Goal: Information Seeking & Learning: Learn about a topic

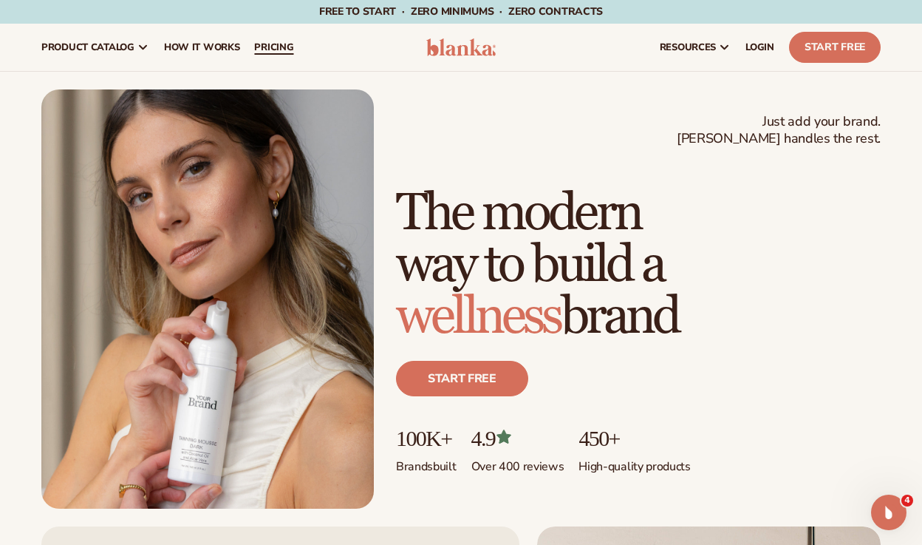
click at [285, 42] on span "pricing" at bounding box center [273, 47] width 39 height 12
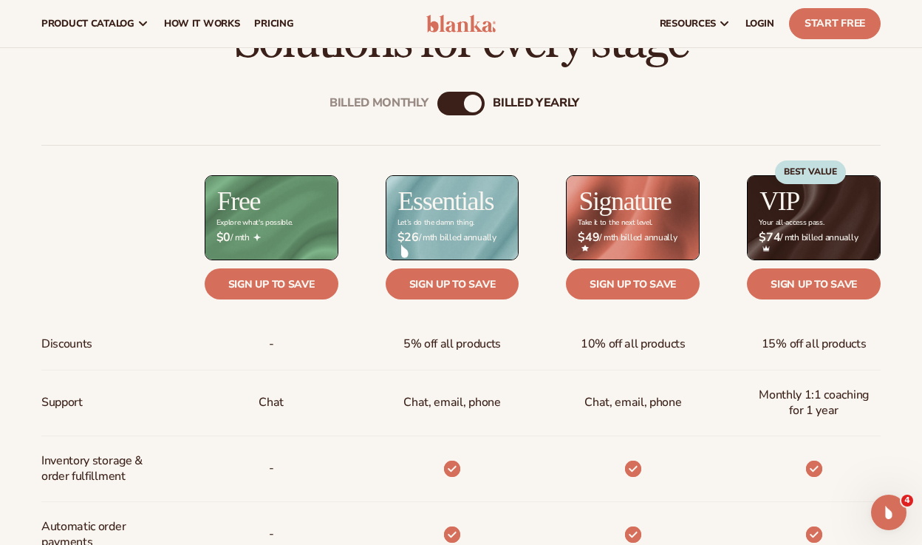
scroll to position [449, 0]
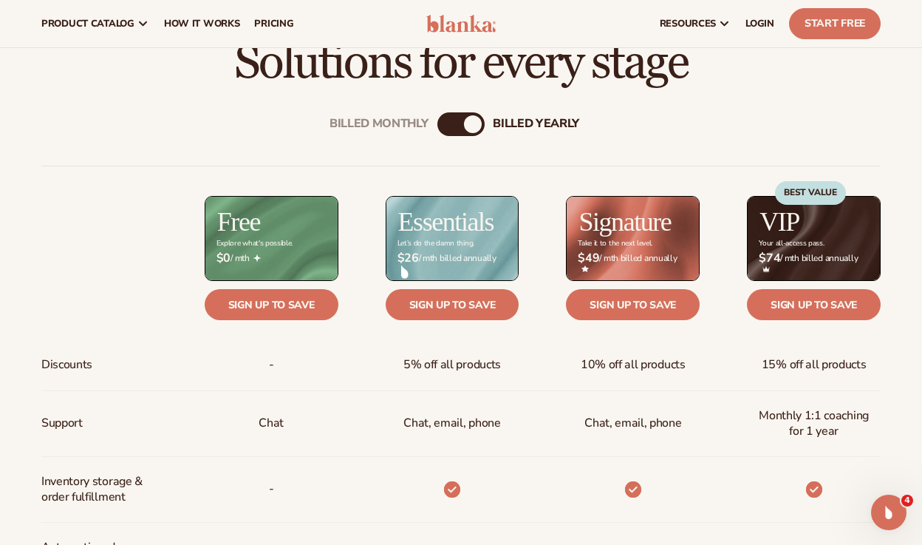
click at [439, 128] on div "Billed Monthly" at bounding box center [447, 124] width 18 height 18
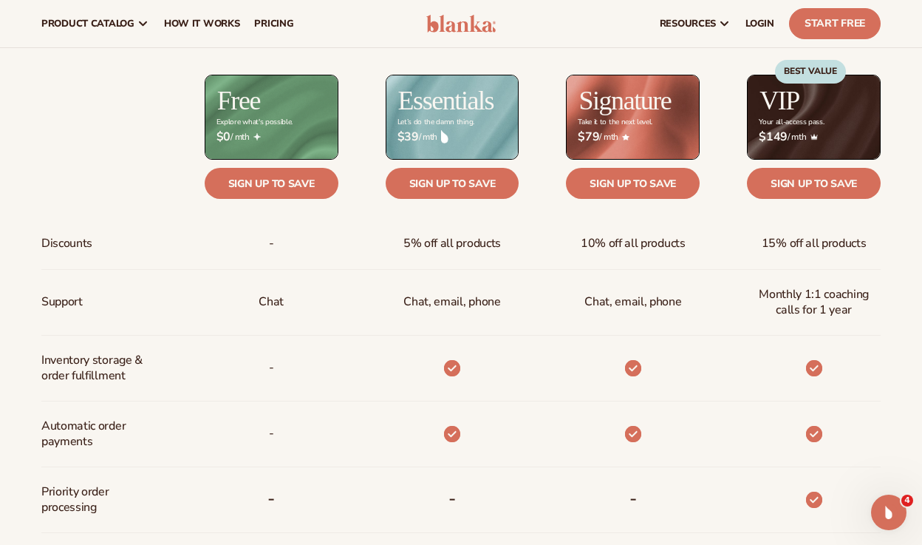
scroll to position [562, 0]
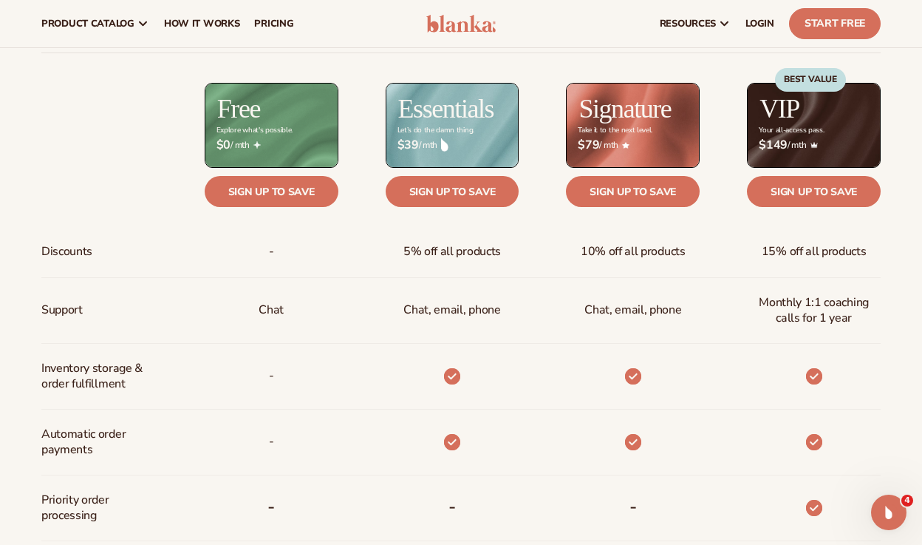
click at [362, 100] on div "Essentials Let’s do the damn thing." at bounding box center [428, 125] width 181 height 85
drag, startPoint x: 406, startPoint y: 247, endPoint x: 486, endPoint y: 247, distance: 79.1
click at [486, 247] on span "5% off all products" at bounding box center [453, 251] width 98 height 27
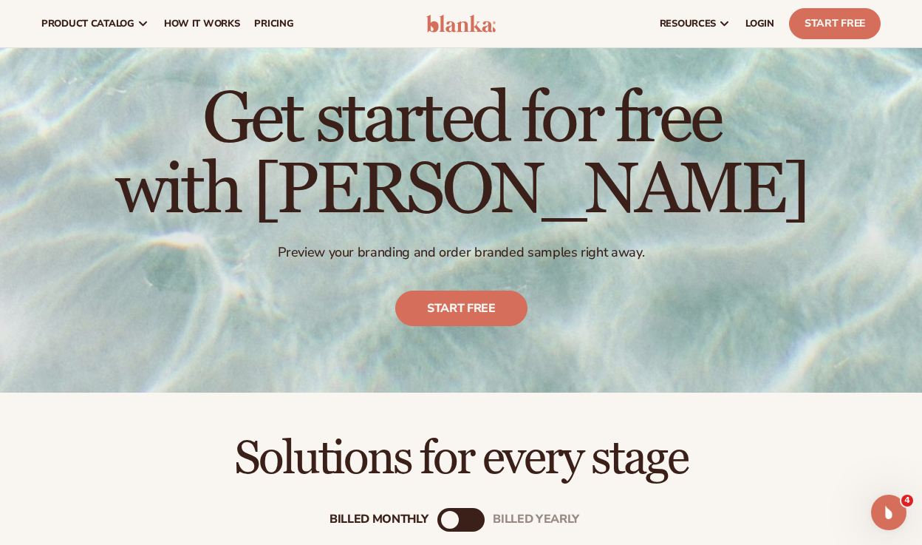
scroll to position [23, 0]
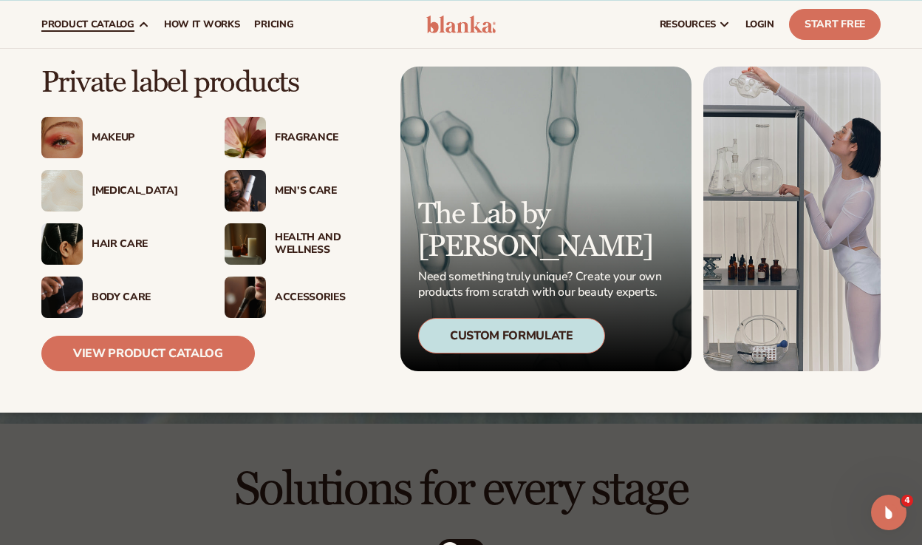
click at [112, 135] on div "Makeup" at bounding box center [143, 138] width 103 height 13
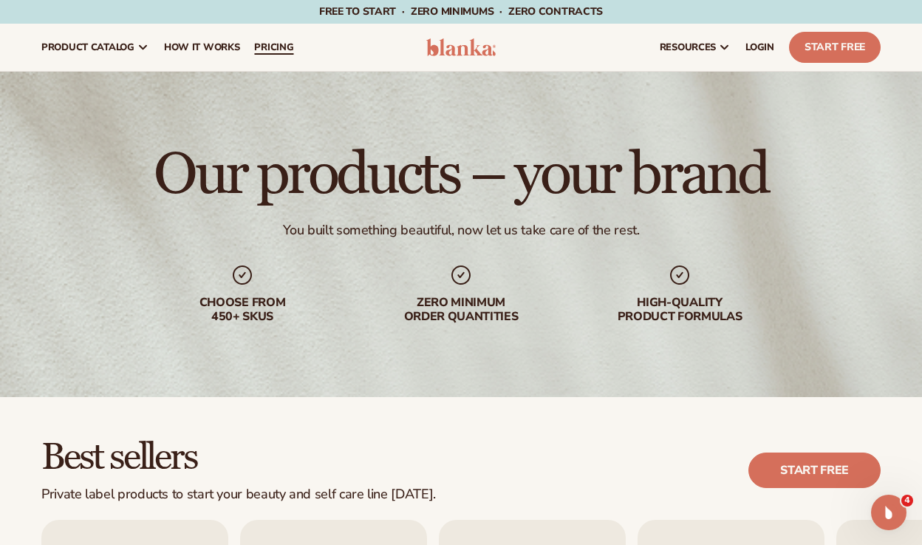
click at [279, 45] on span "pricing" at bounding box center [273, 47] width 39 height 12
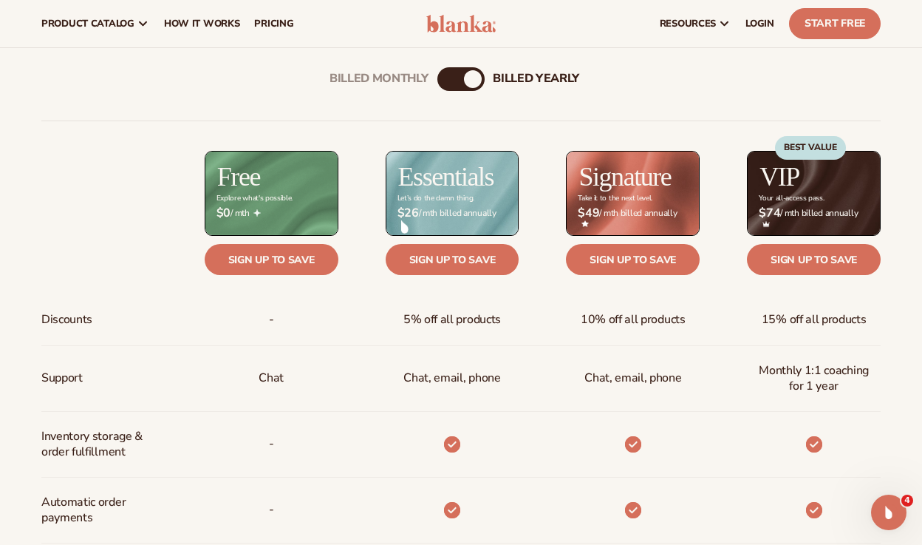
scroll to position [495, 0]
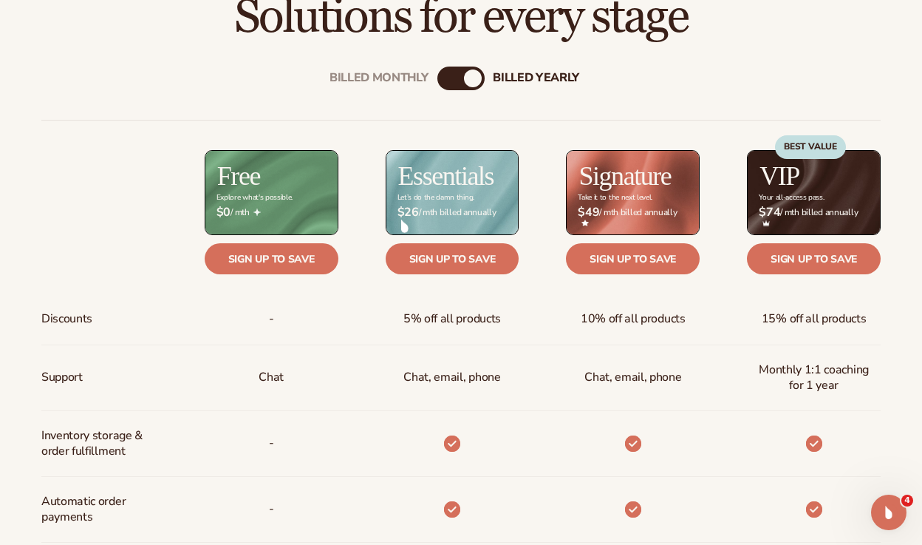
click at [438, 78] on div "Billed Monthly" at bounding box center [447, 78] width 18 height 18
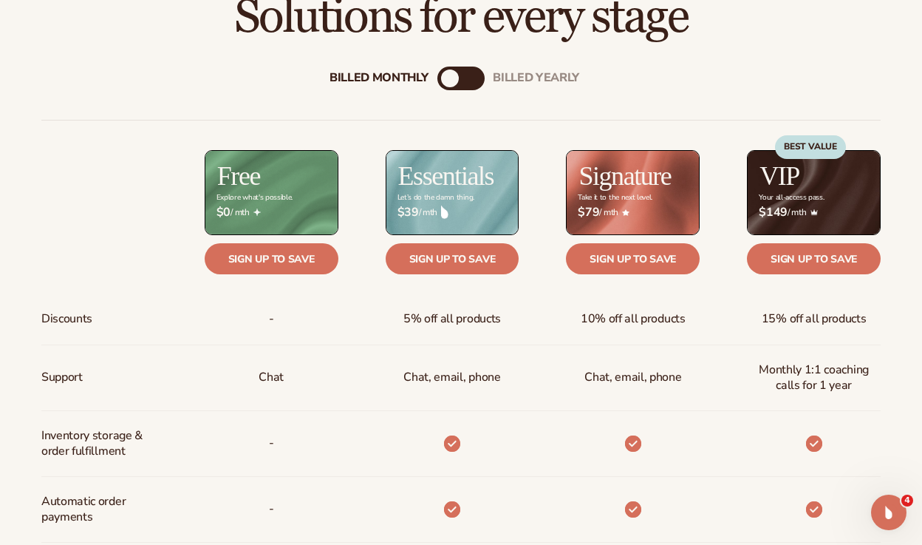
click at [463, 76] on div "Billed Monthly billed Yearly" at bounding box center [461, 79] width 47 height 24
click at [456, 81] on div "Billed Monthly" at bounding box center [450, 78] width 18 height 18
click at [447, 85] on div "Billed Monthly" at bounding box center [450, 78] width 18 height 18
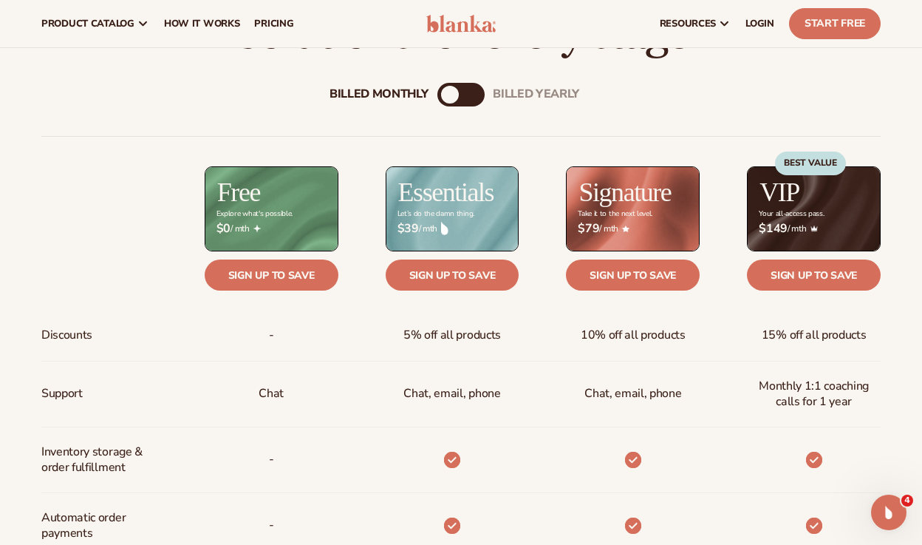
scroll to position [470, 0]
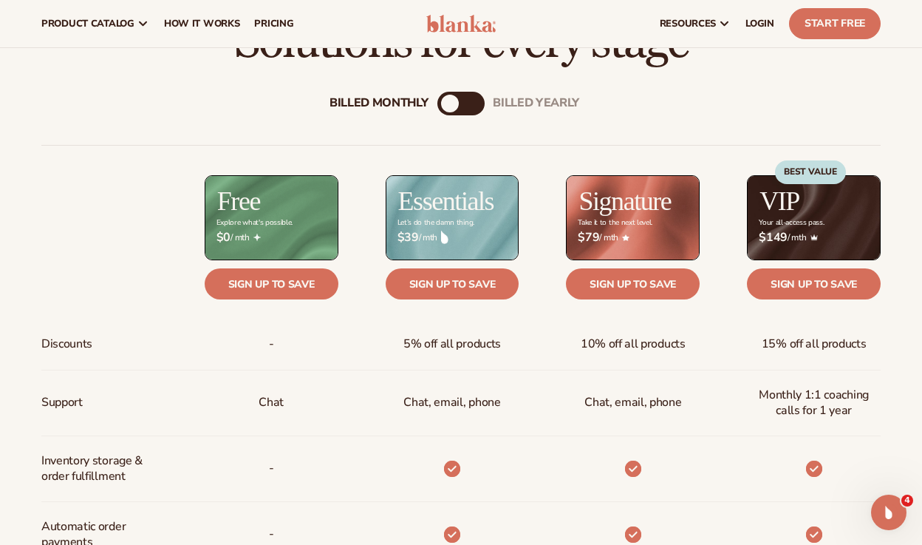
click at [476, 109] on div "billed Yearly" at bounding box center [476, 104] width 18 height 18
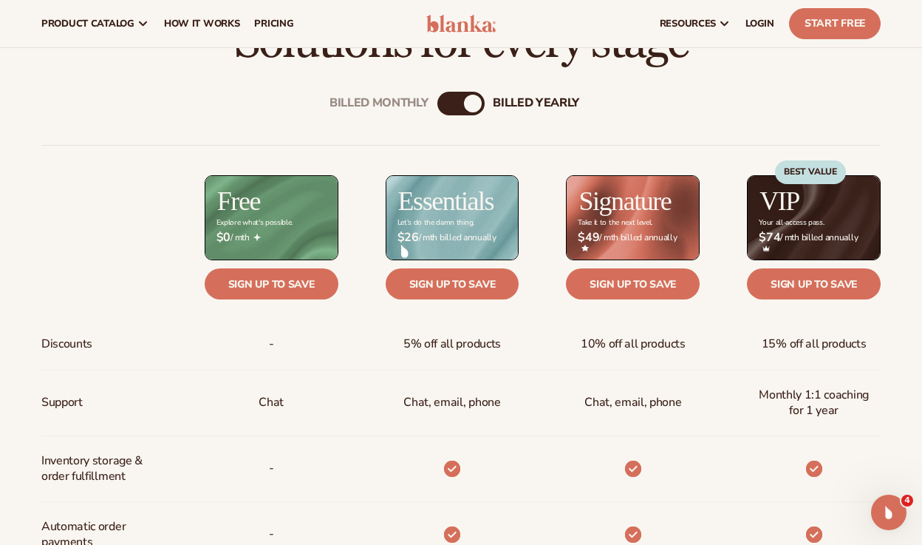
click at [446, 98] on div "Billed Monthly" at bounding box center [447, 104] width 18 height 18
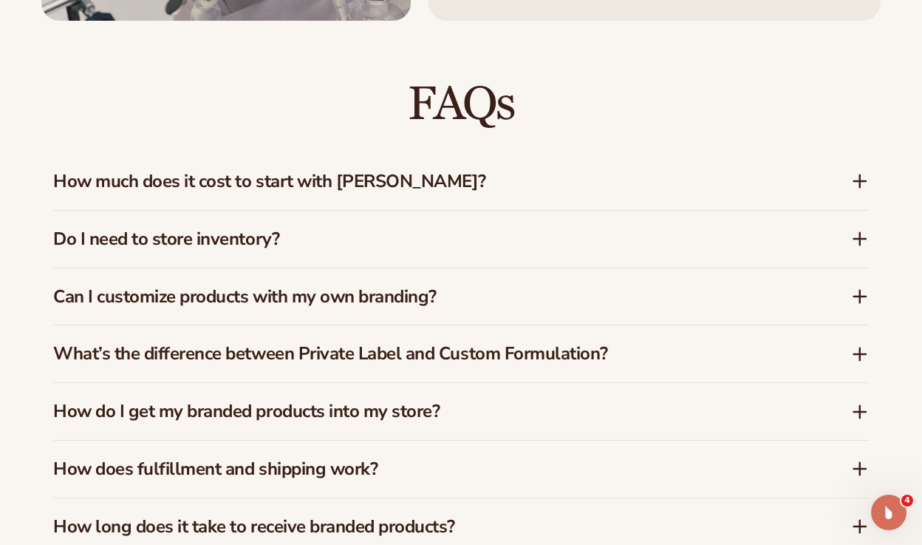
scroll to position [2052, 0]
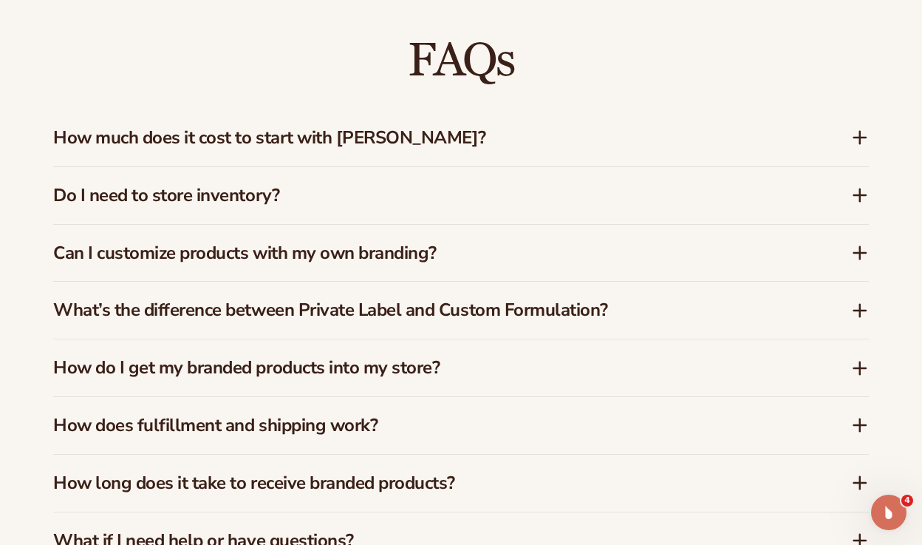
click at [428, 226] on div "Can I customize products with my own branding?" at bounding box center [461, 253] width 816 height 57
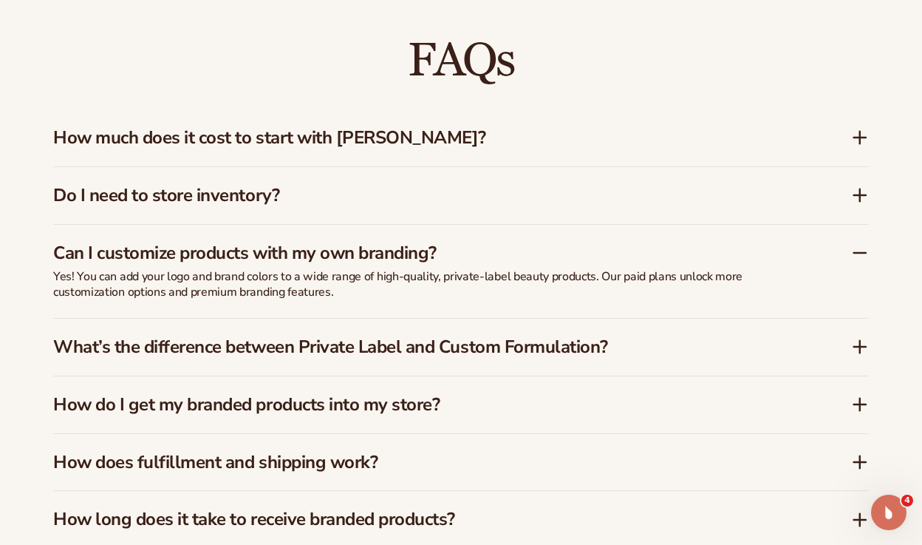
click at [436, 249] on h3 "Can I customize products with my own branding?" at bounding box center [430, 252] width 754 height 21
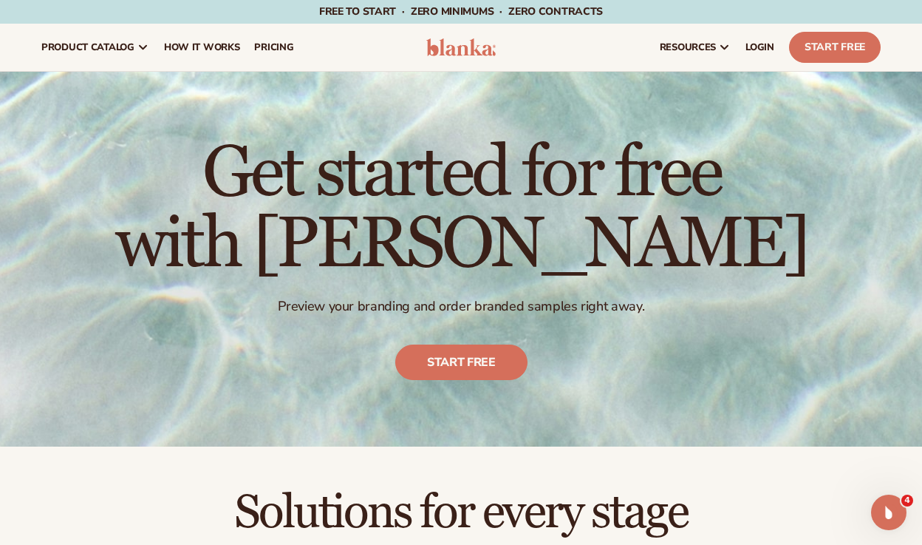
scroll to position [0, 0]
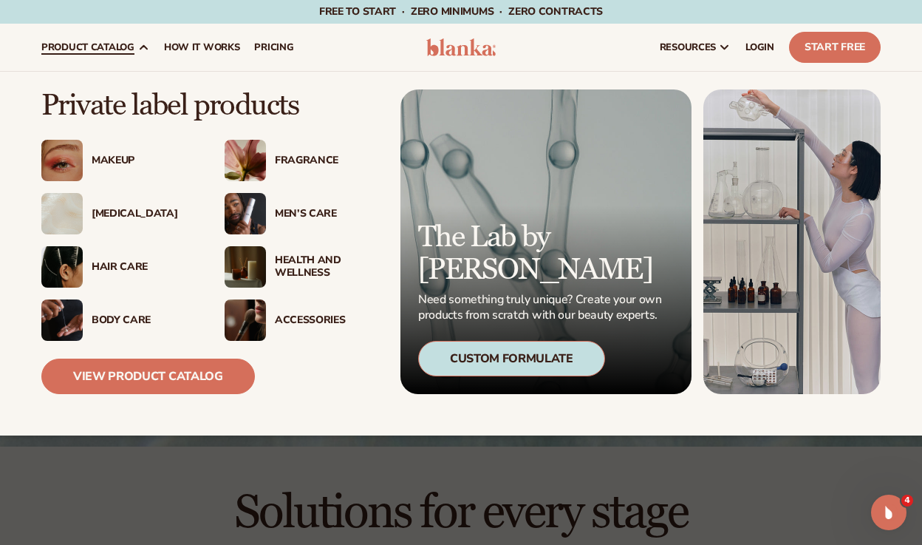
click at [121, 214] on div "Skin Care" at bounding box center [143, 214] width 103 height 13
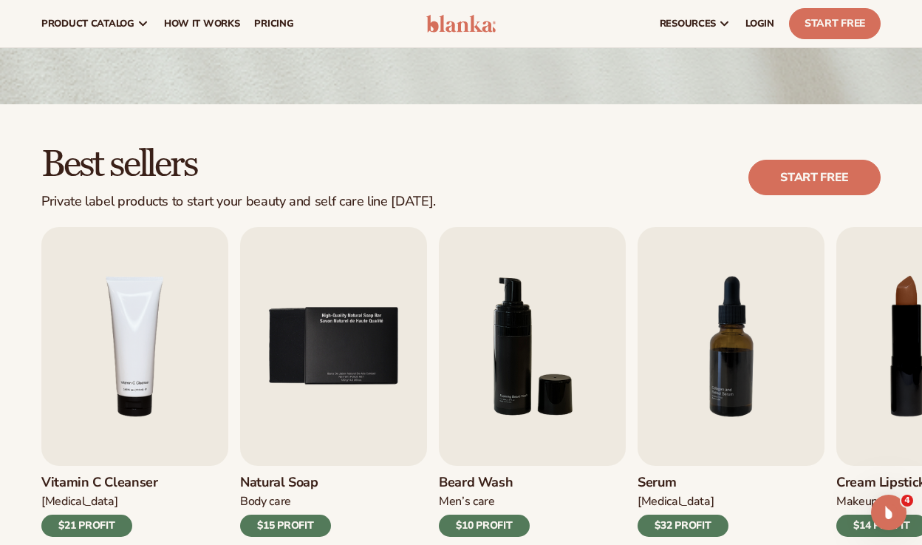
scroll to position [276, 0]
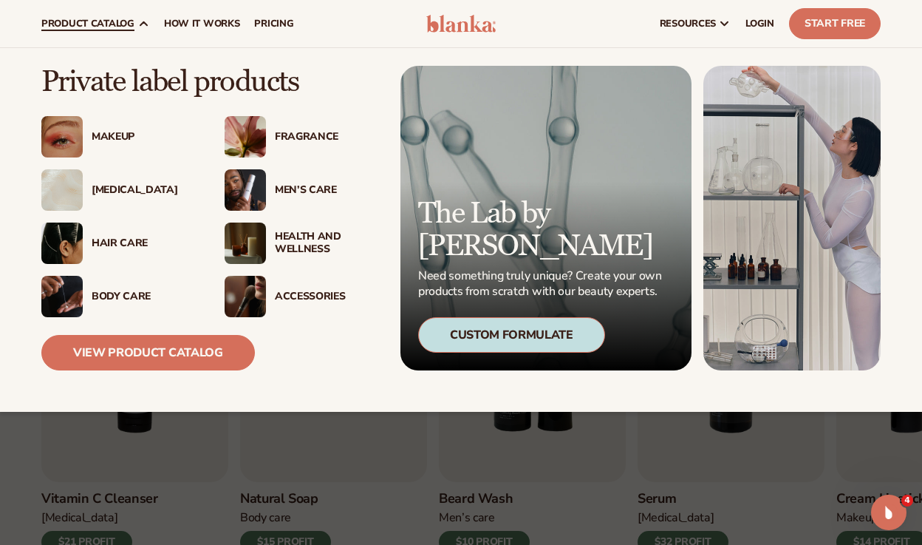
click at [321, 296] on div "Accessories" at bounding box center [326, 296] width 103 height 13
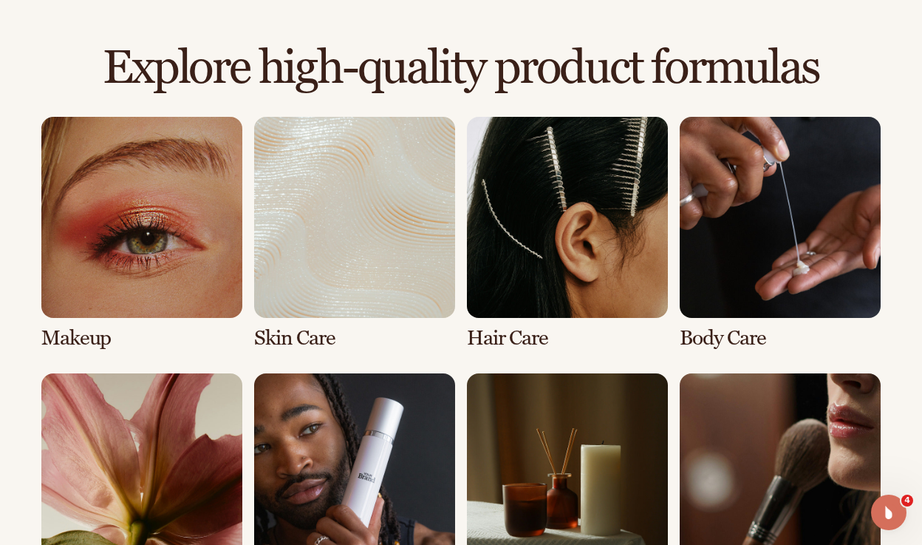
scroll to position [1187, 0]
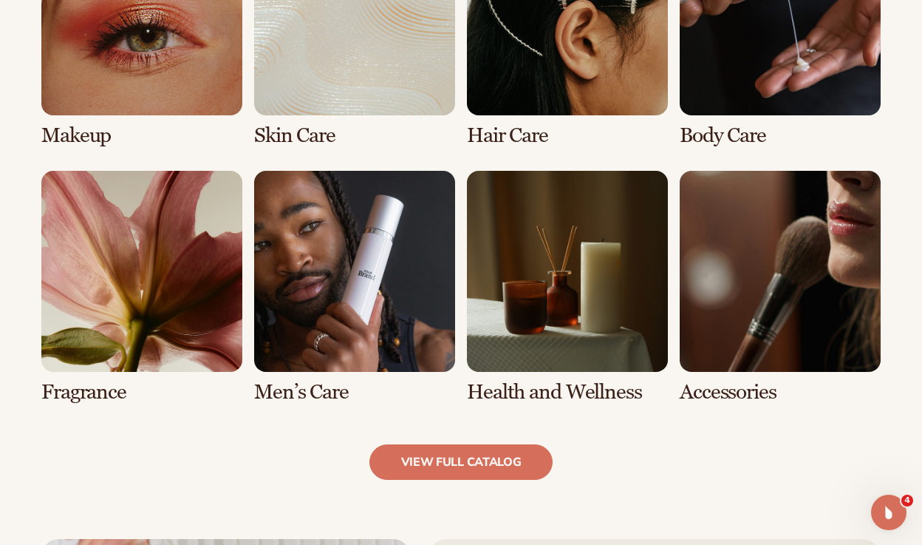
click at [296, 389] on link "6 / 8" at bounding box center [354, 287] width 201 height 233
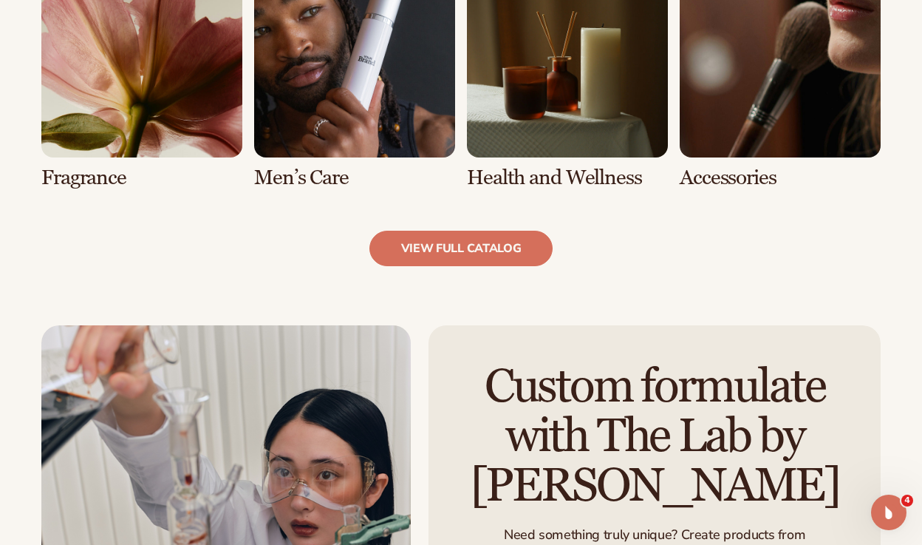
scroll to position [1425, 0]
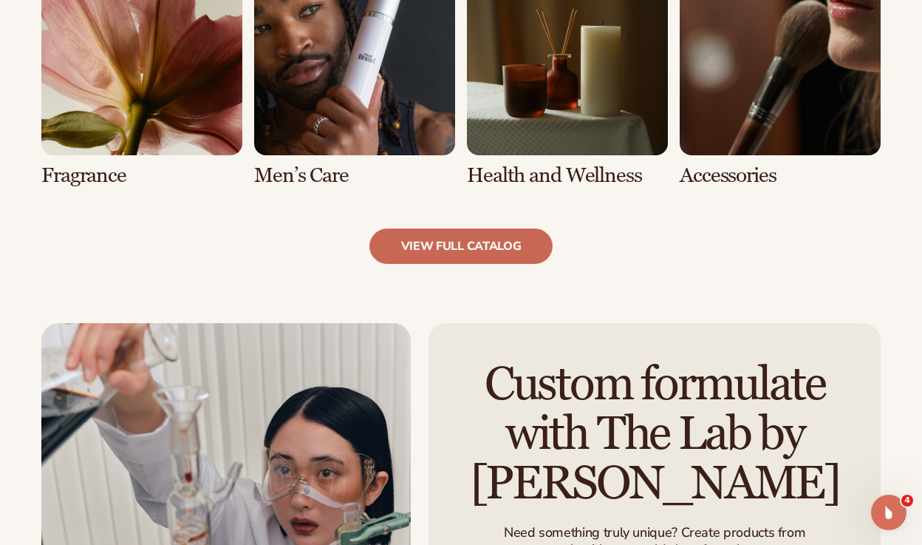
click at [458, 256] on link "view full catalog" at bounding box center [462, 245] width 184 height 35
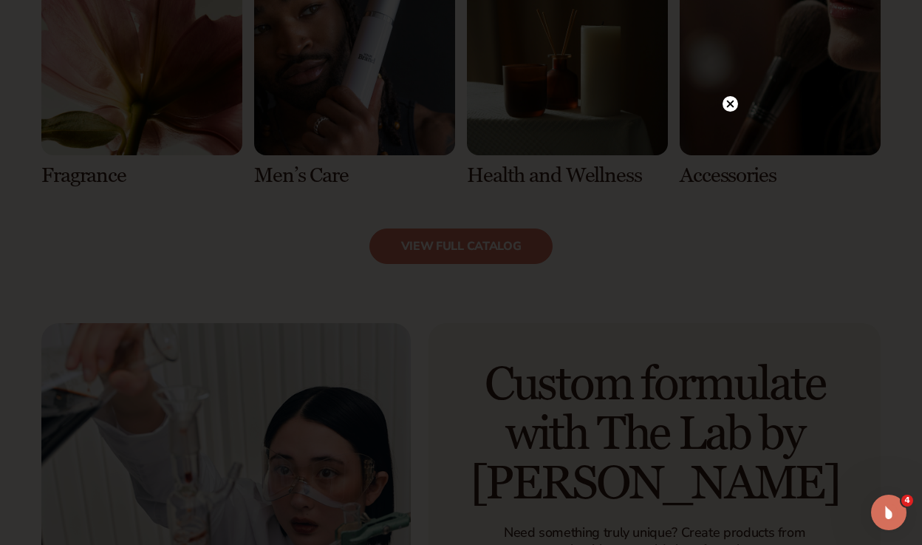
click at [730, 102] on circle at bounding box center [731, 104] width 16 height 16
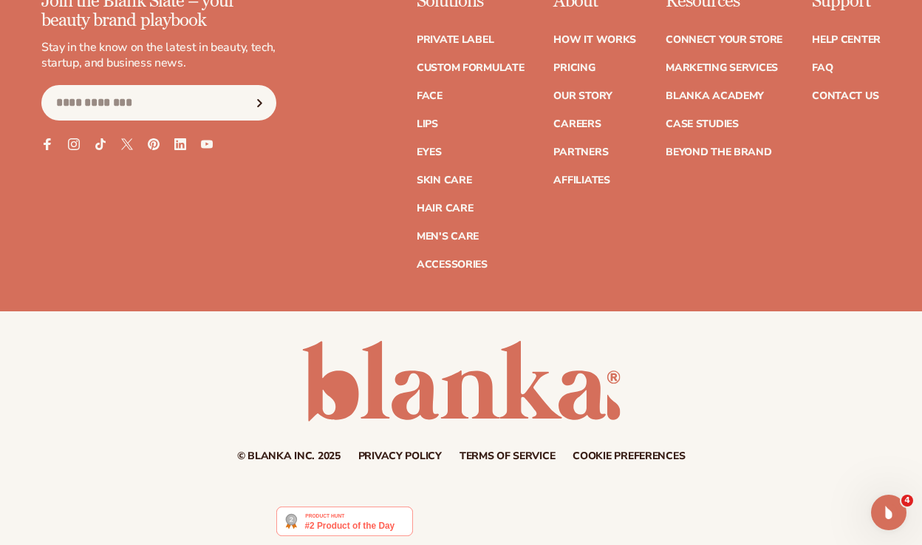
scroll to position [2896, 0]
